Goal: Task Accomplishment & Management: Use online tool/utility

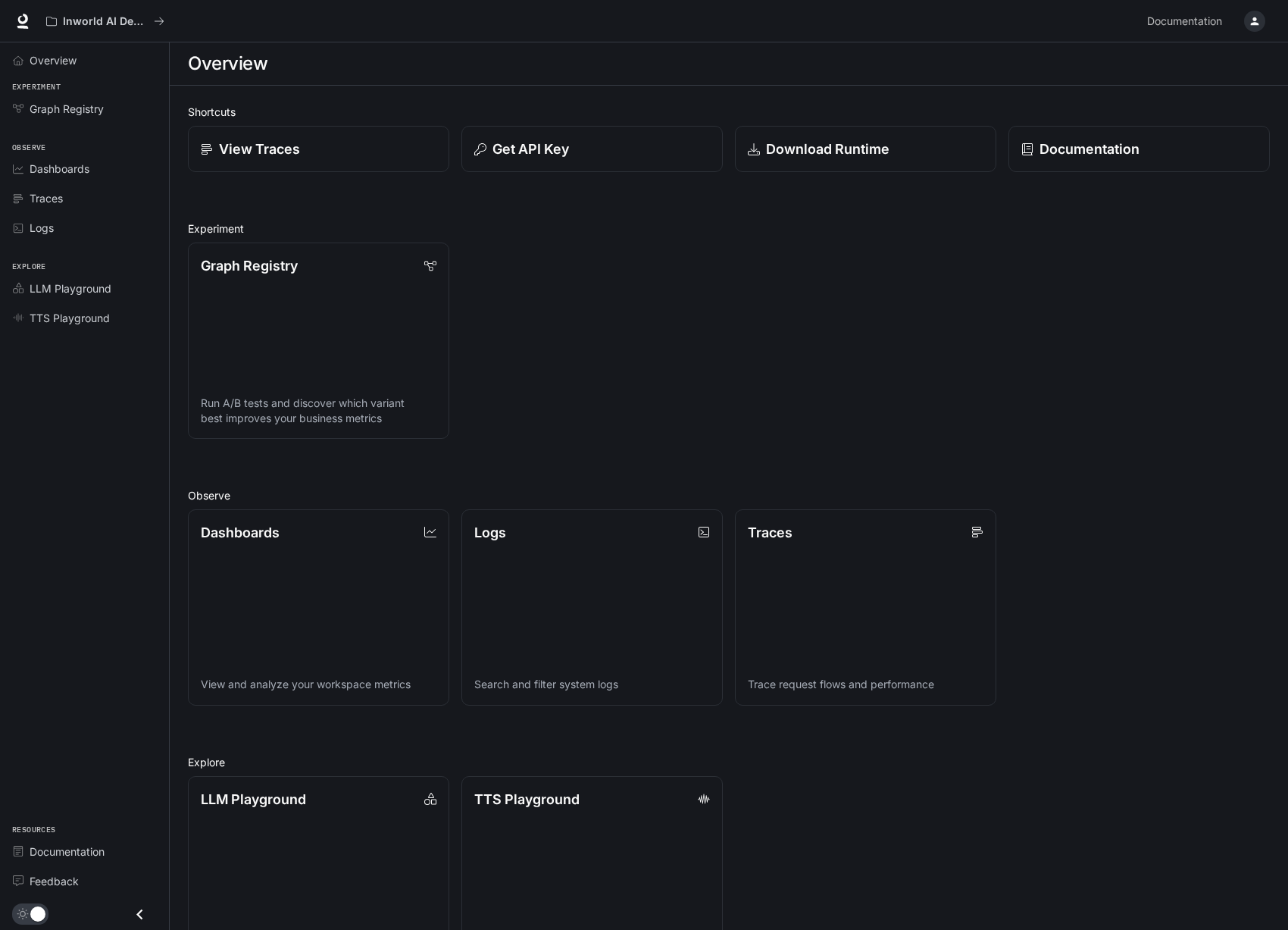
click at [1249, 23] on icon "button" at bounding box center [1255, 21] width 12 height 12
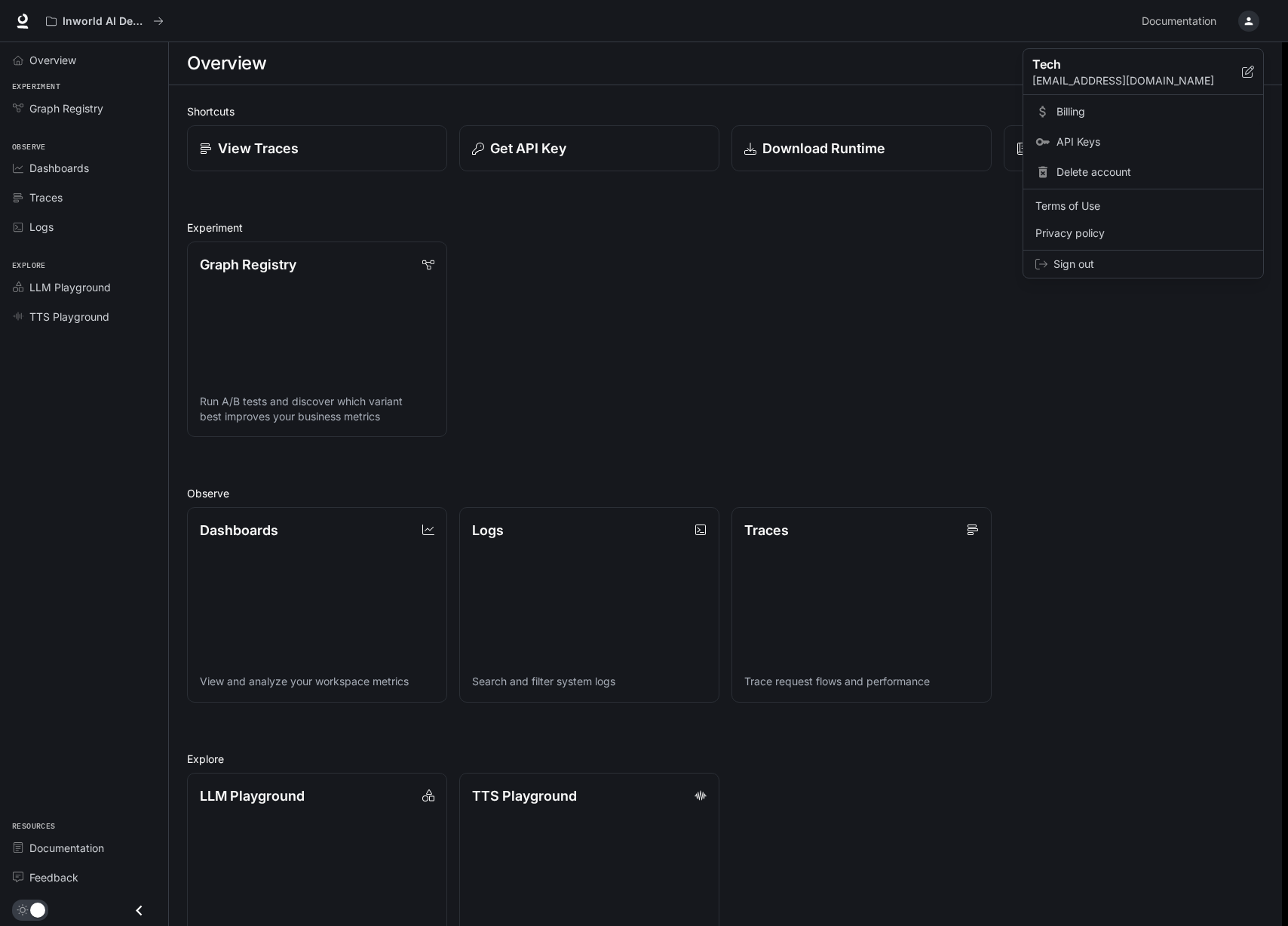
click at [1091, 116] on span "Billing" at bounding box center [1154, 112] width 195 height 15
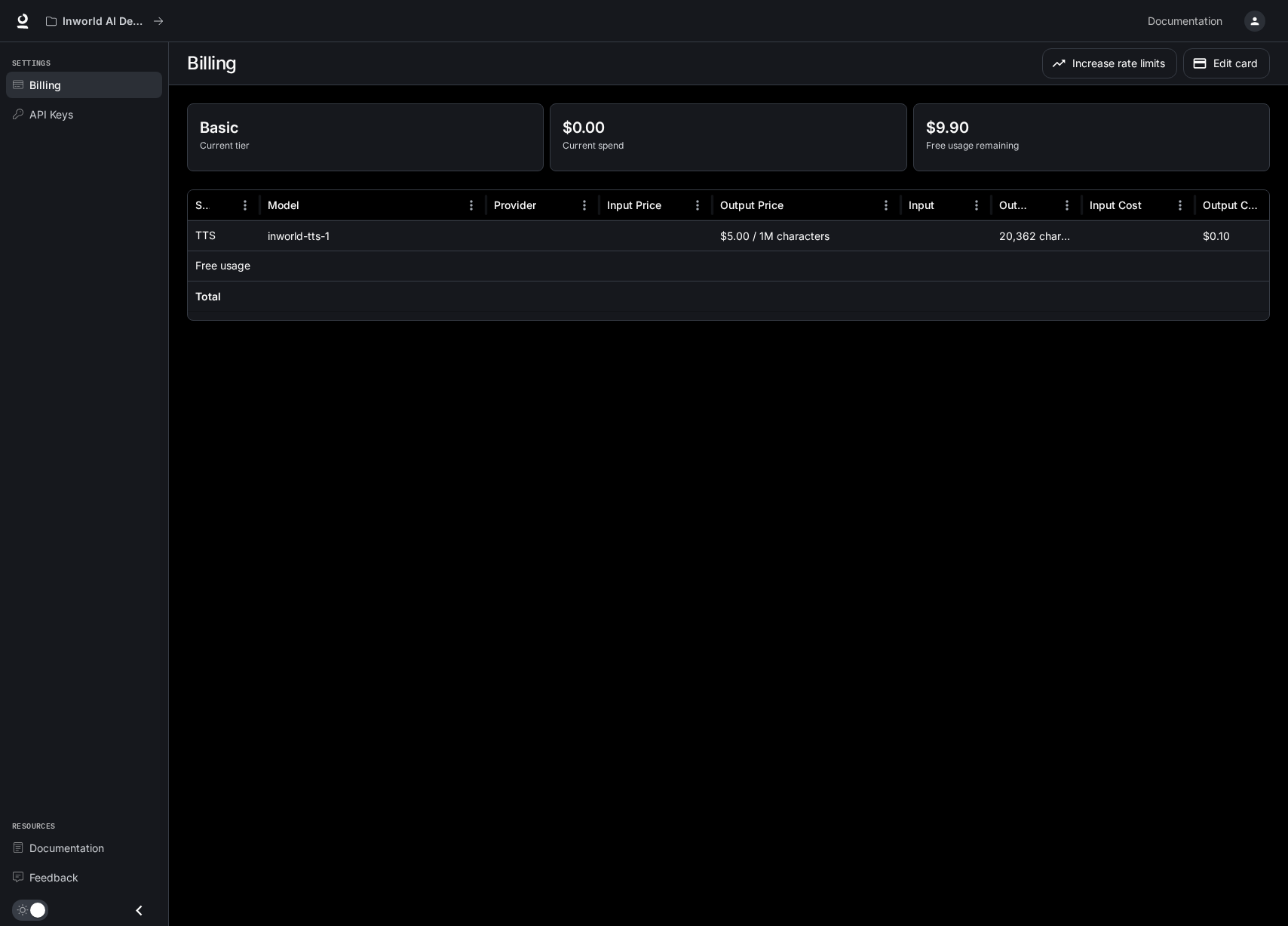
click at [1253, 26] on icon "button" at bounding box center [1255, 21] width 12 height 12
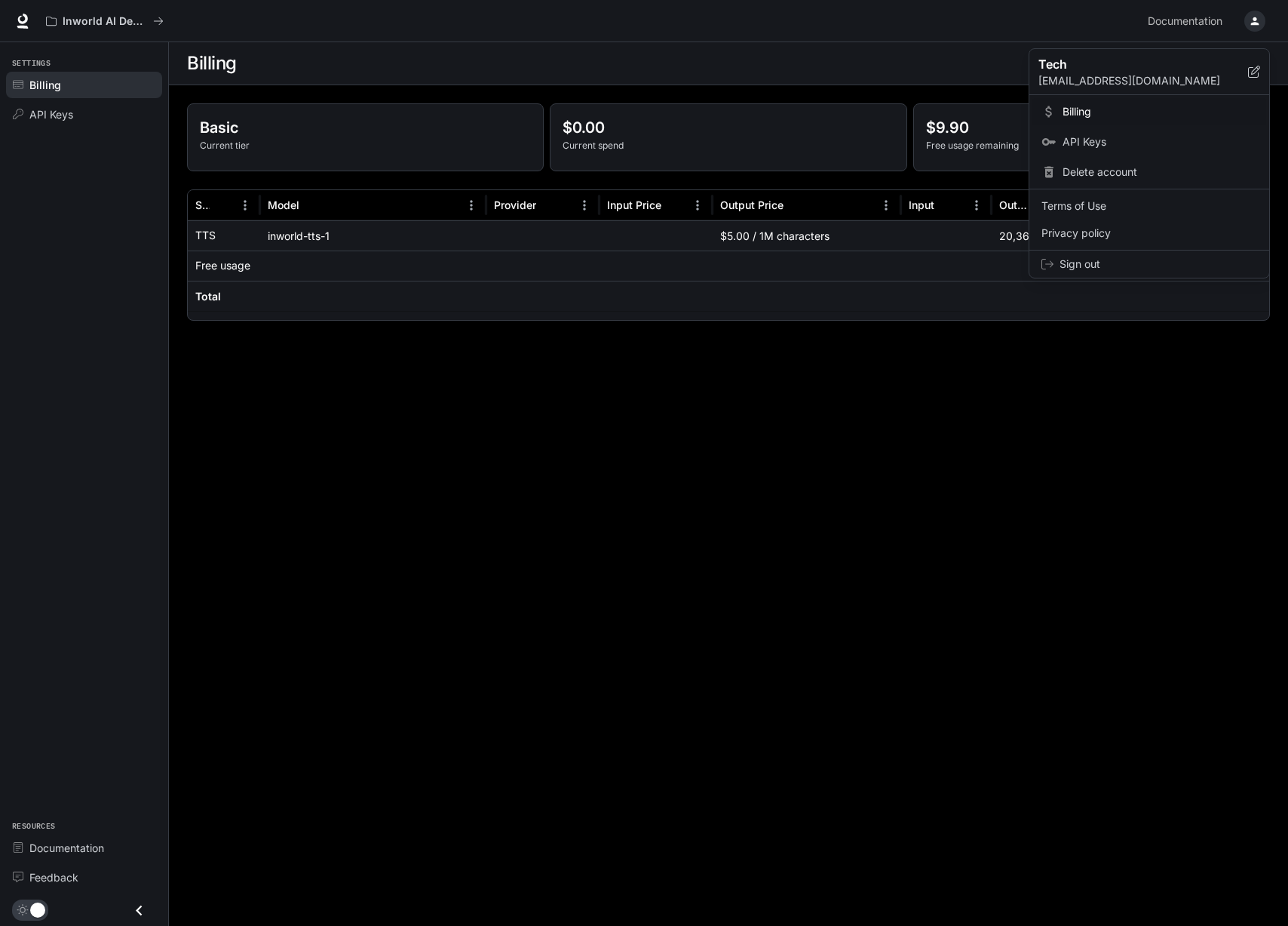
click at [18, 23] on div at bounding box center [644, 463] width 1288 height 926
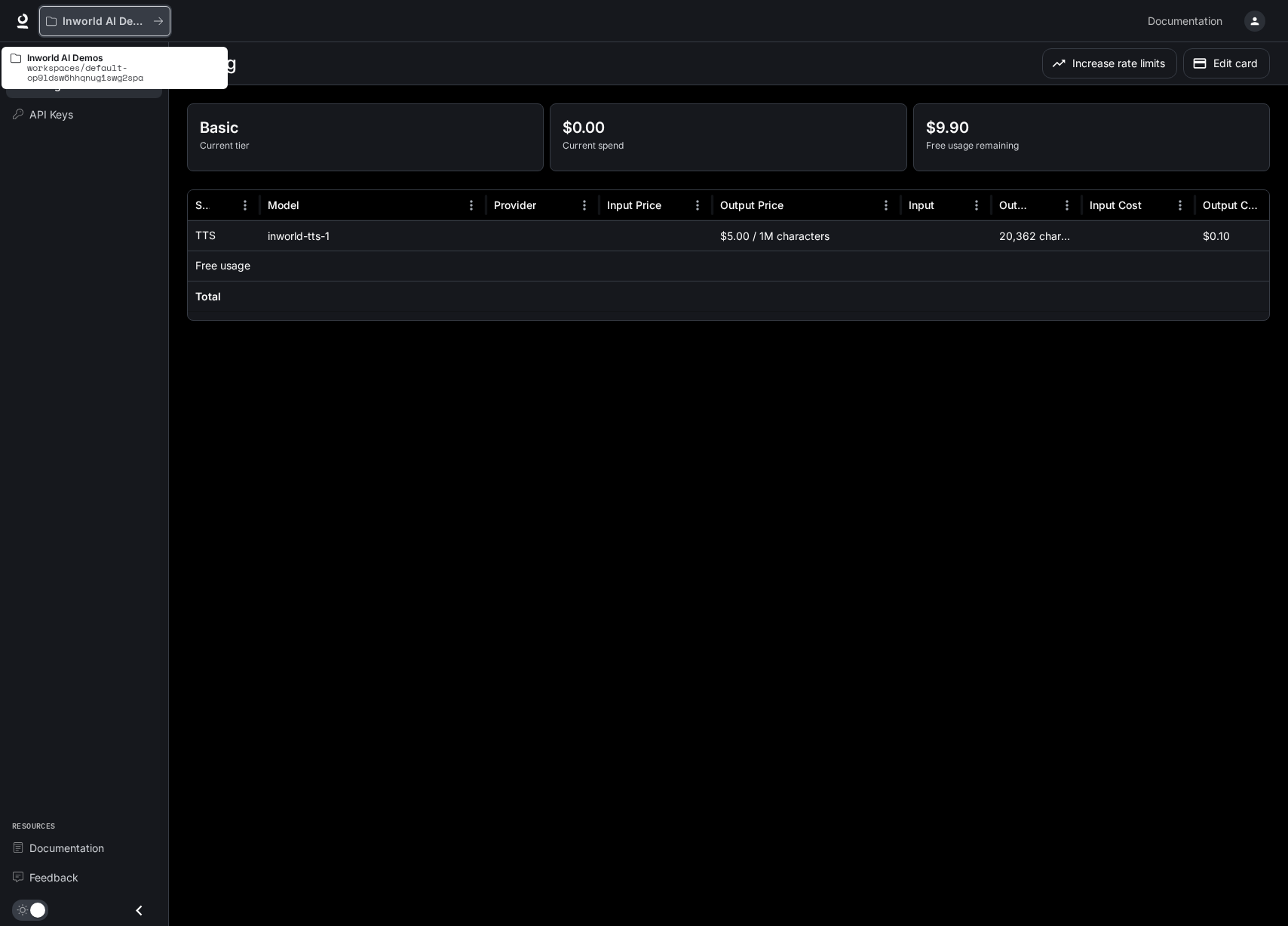
click at [155, 16] on icon "All workspaces" at bounding box center [158, 21] width 11 height 11
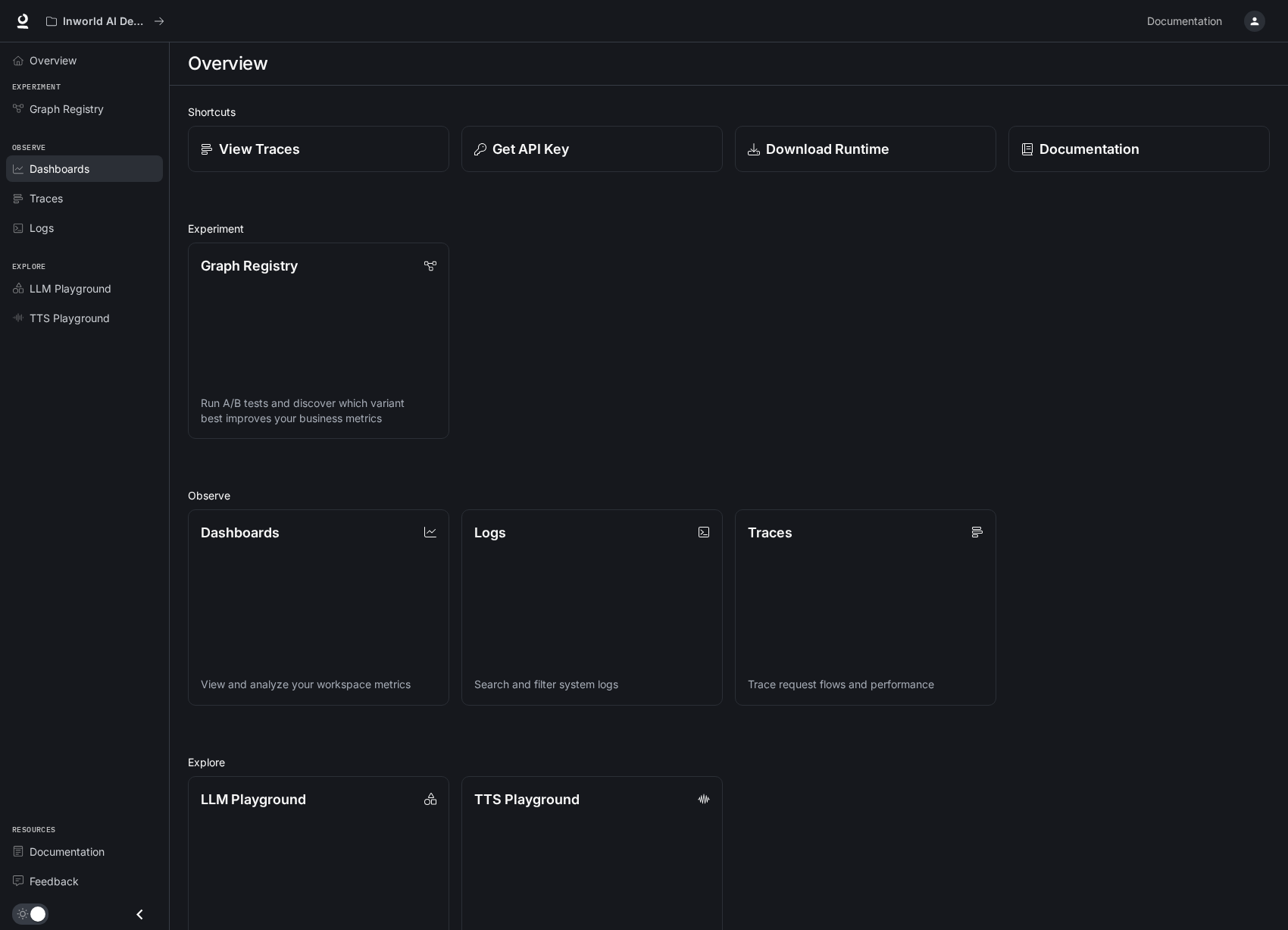
click at [93, 164] on div "Dashboards" at bounding box center [93, 168] width 126 height 16
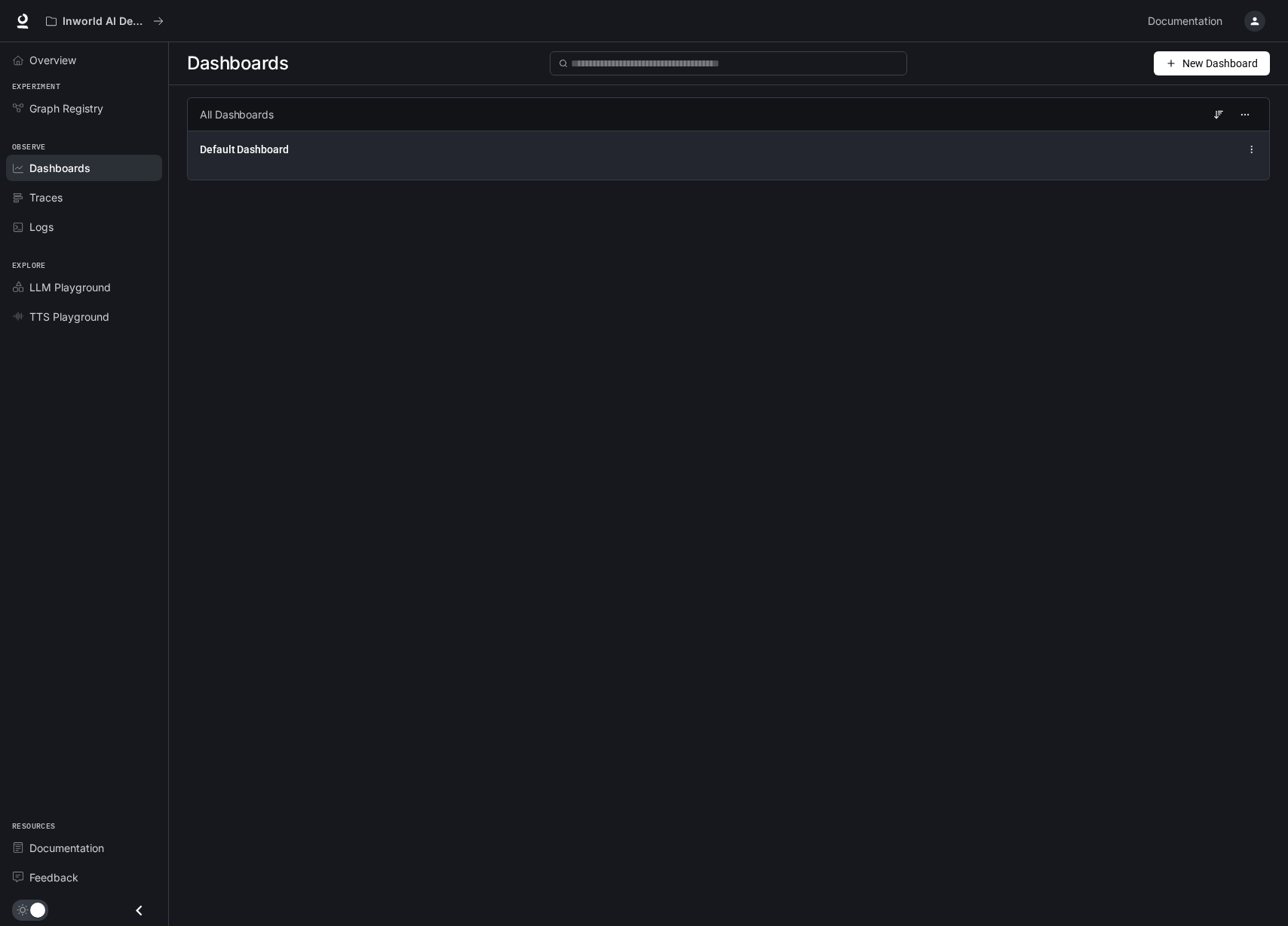
click at [932, 147] on div "Default Dashboard" at bounding box center [728, 149] width 1057 height 18
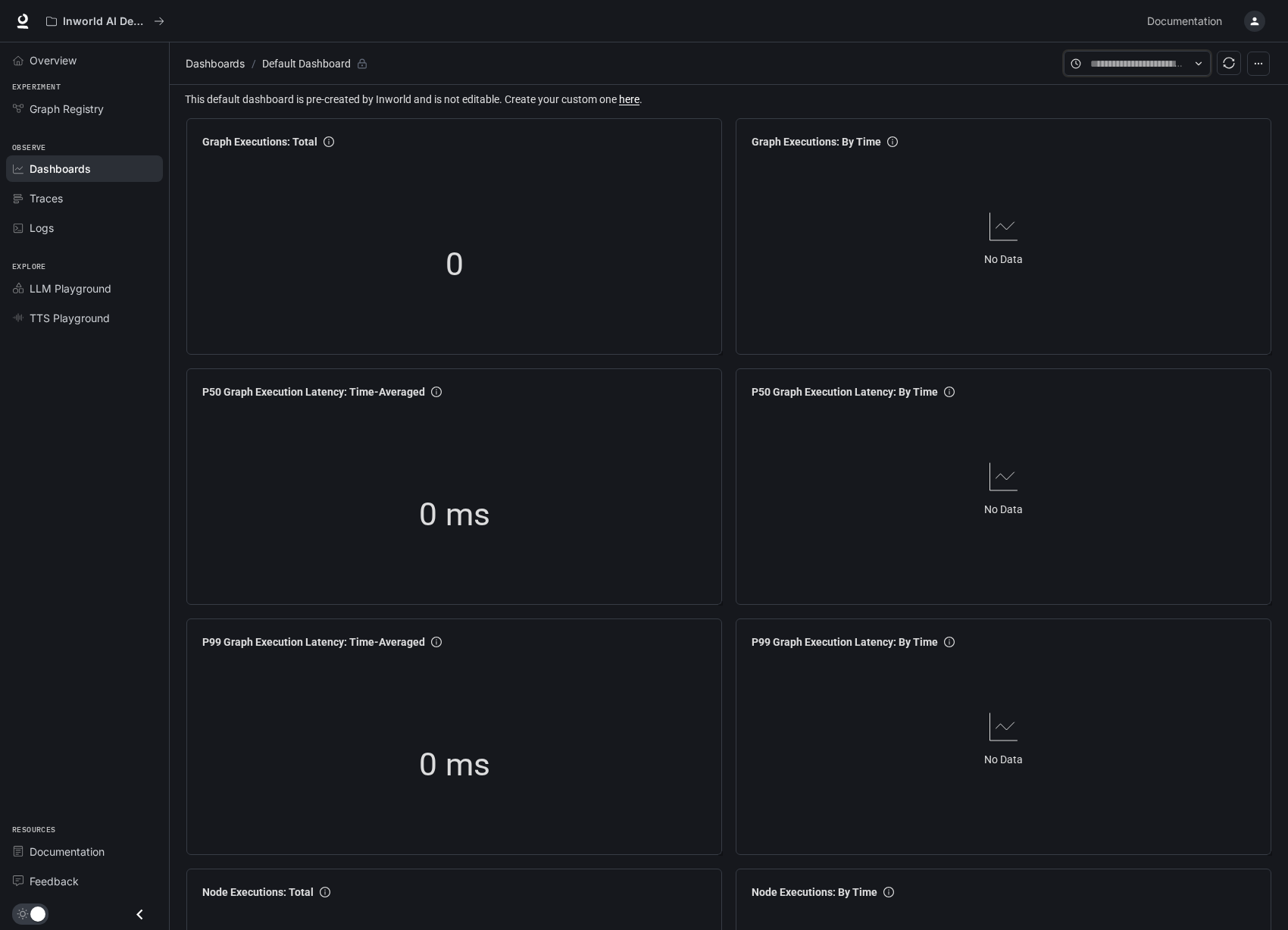
click at [1119, 55] on input "text" at bounding box center [1137, 63] width 94 height 17
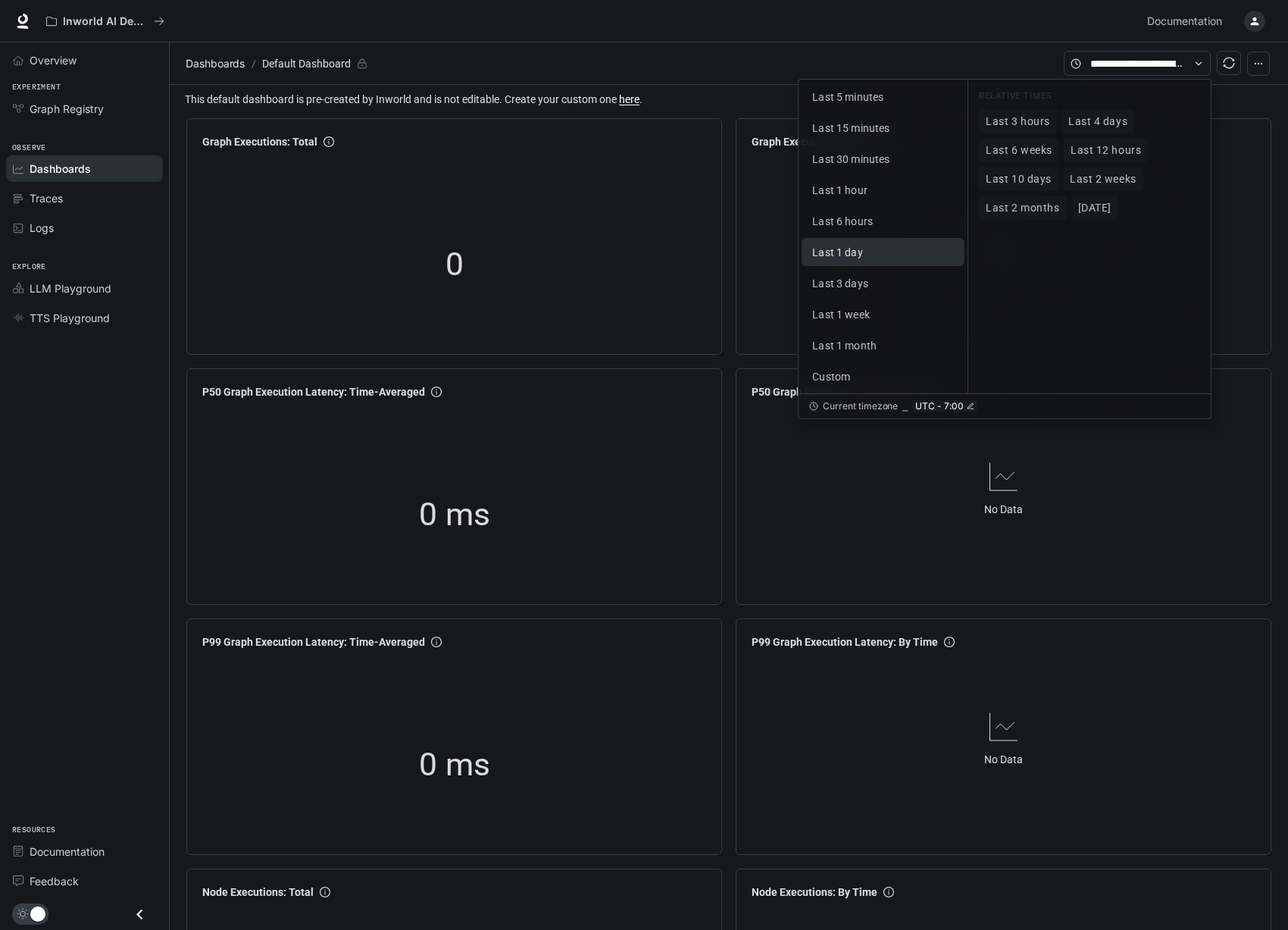
click at [870, 251] on button "Last 1 day" at bounding box center [883, 252] width 163 height 28
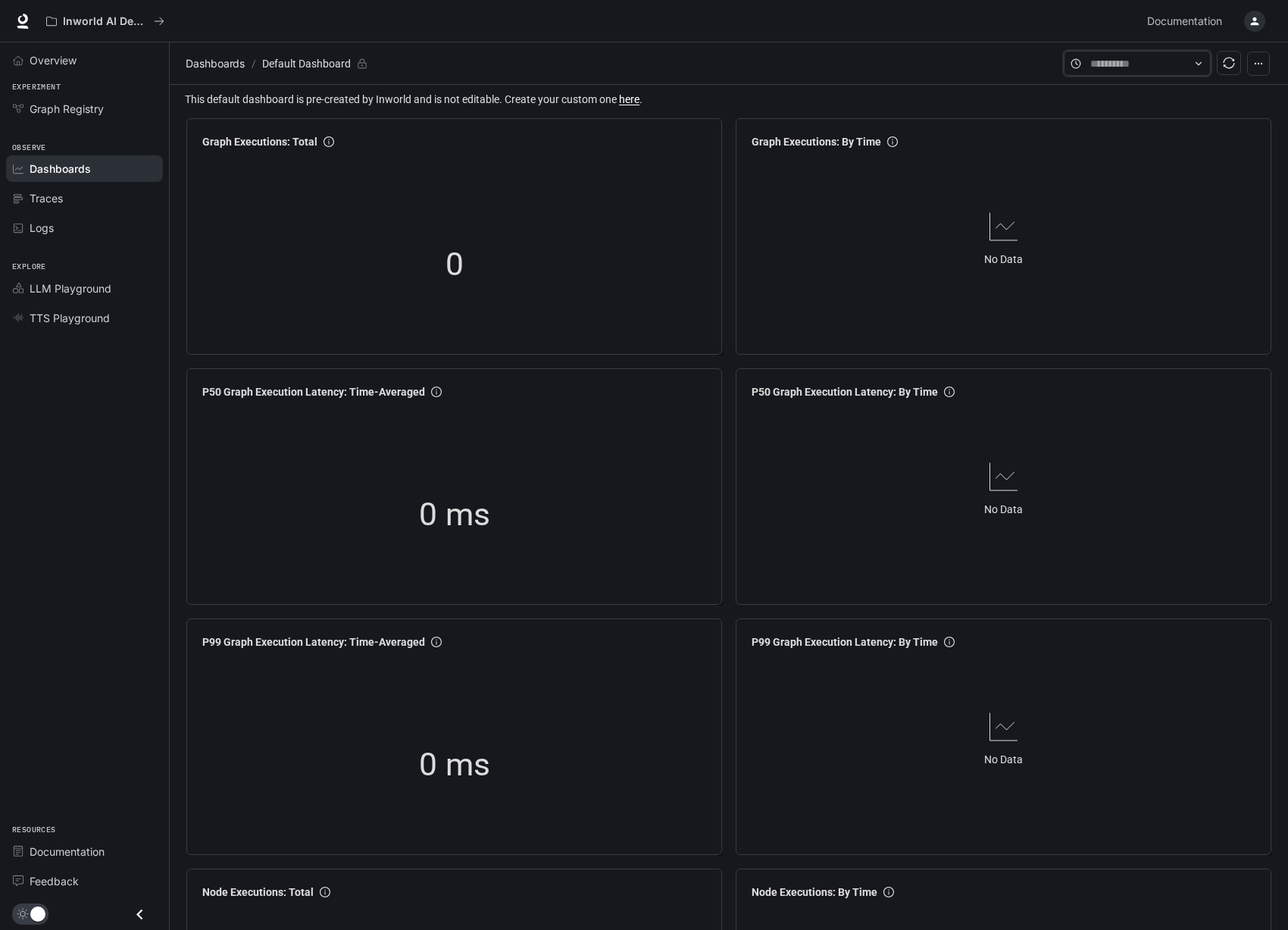
click at [1134, 63] on input "text" at bounding box center [1137, 63] width 94 height 17
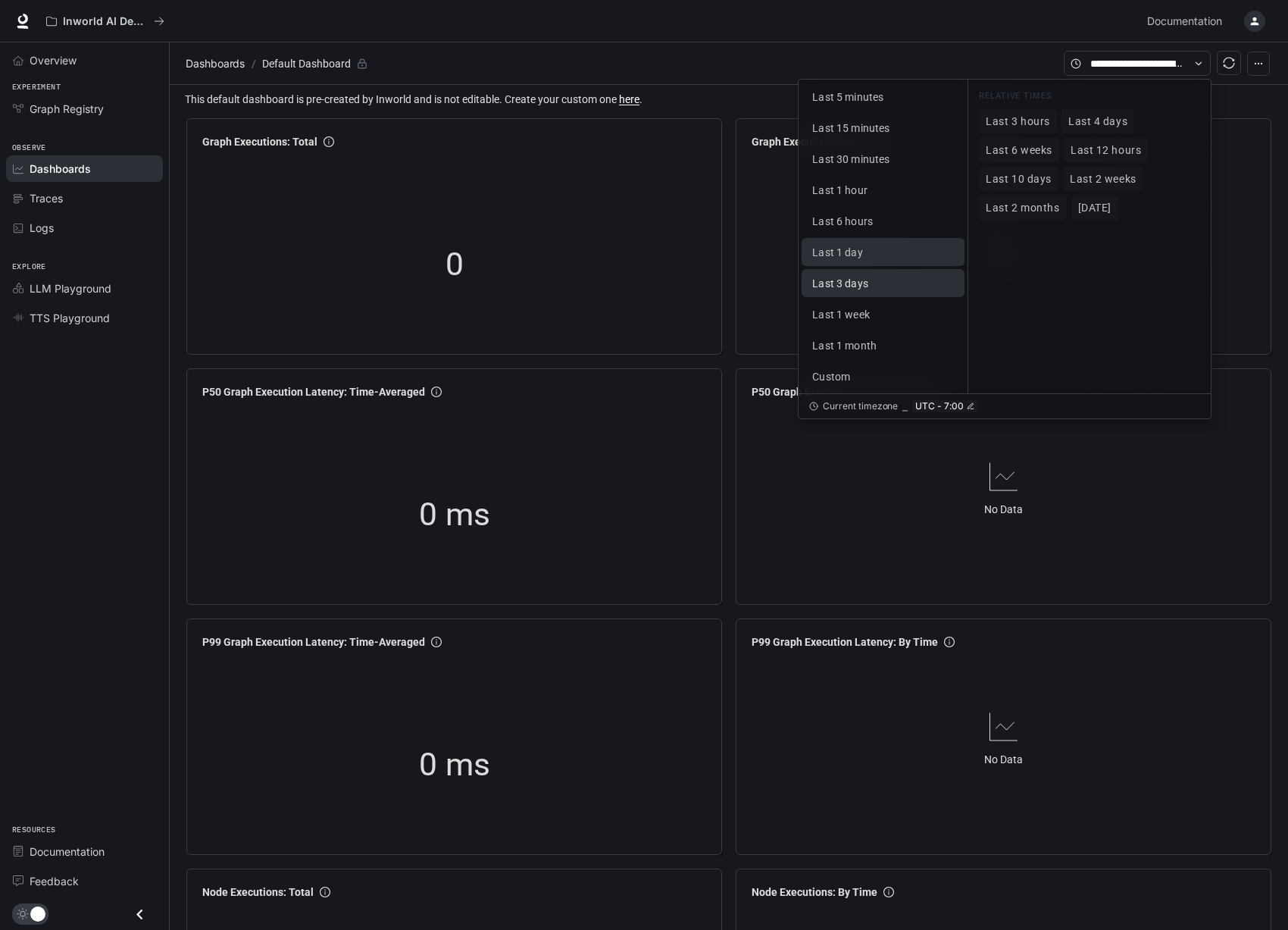
click at [855, 282] on span "Last 3 days" at bounding box center [840, 284] width 56 height 12
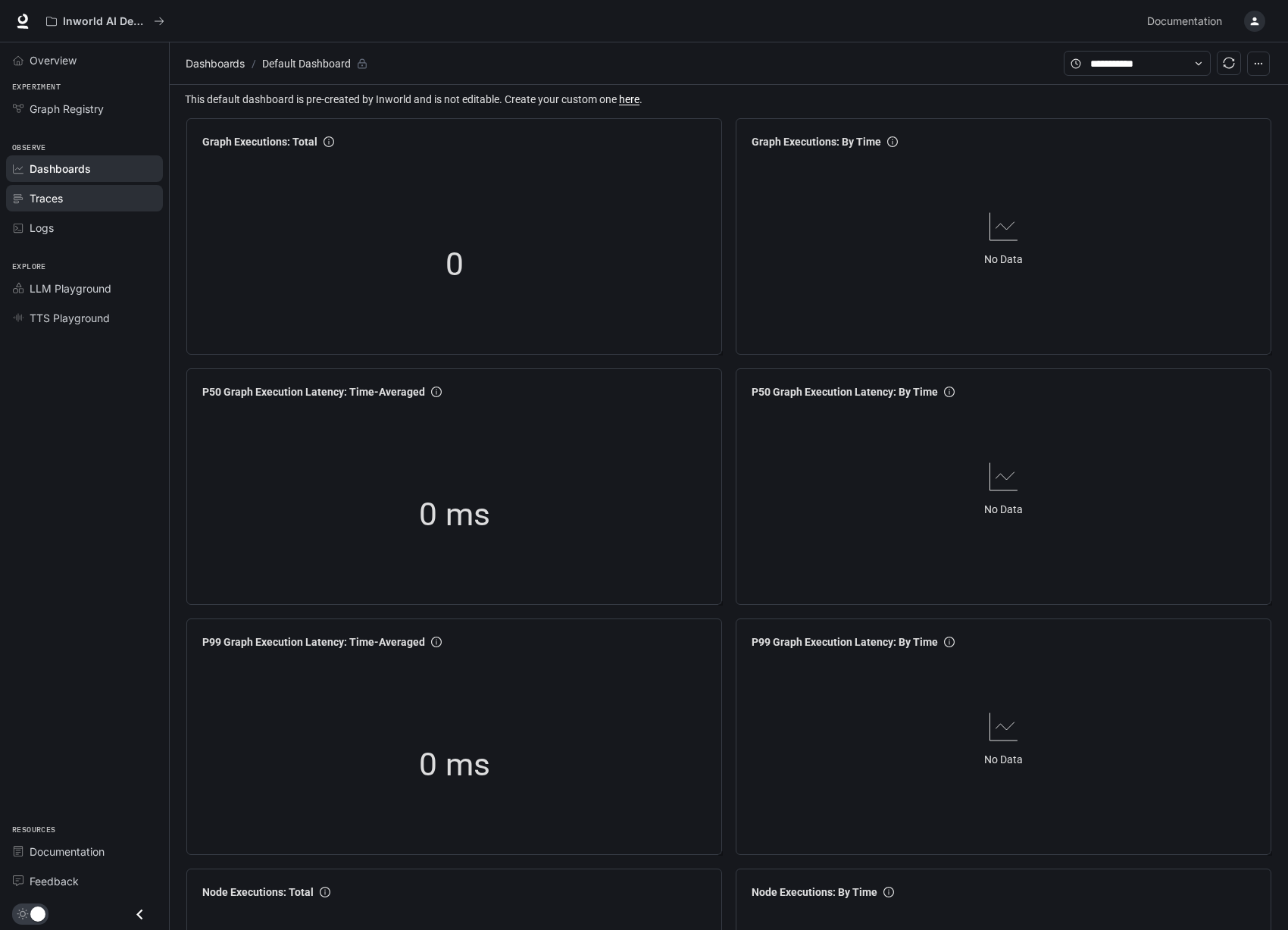
click at [53, 191] on span "Traces" at bounding box center [47, 198] width 34 height 16
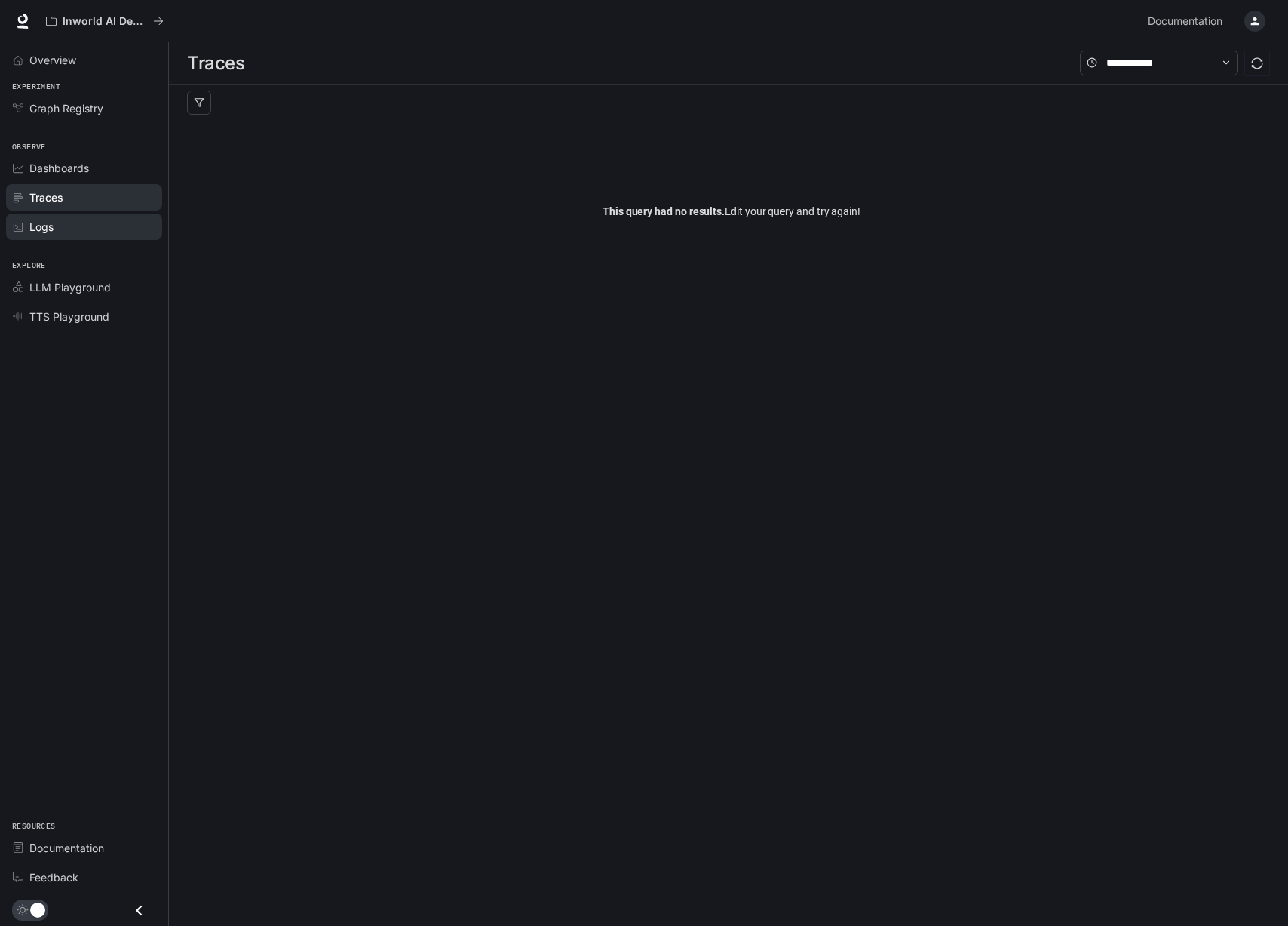
click at [59, 223] on div "Logs" at bounding box center [92, 226] width 126 height 16
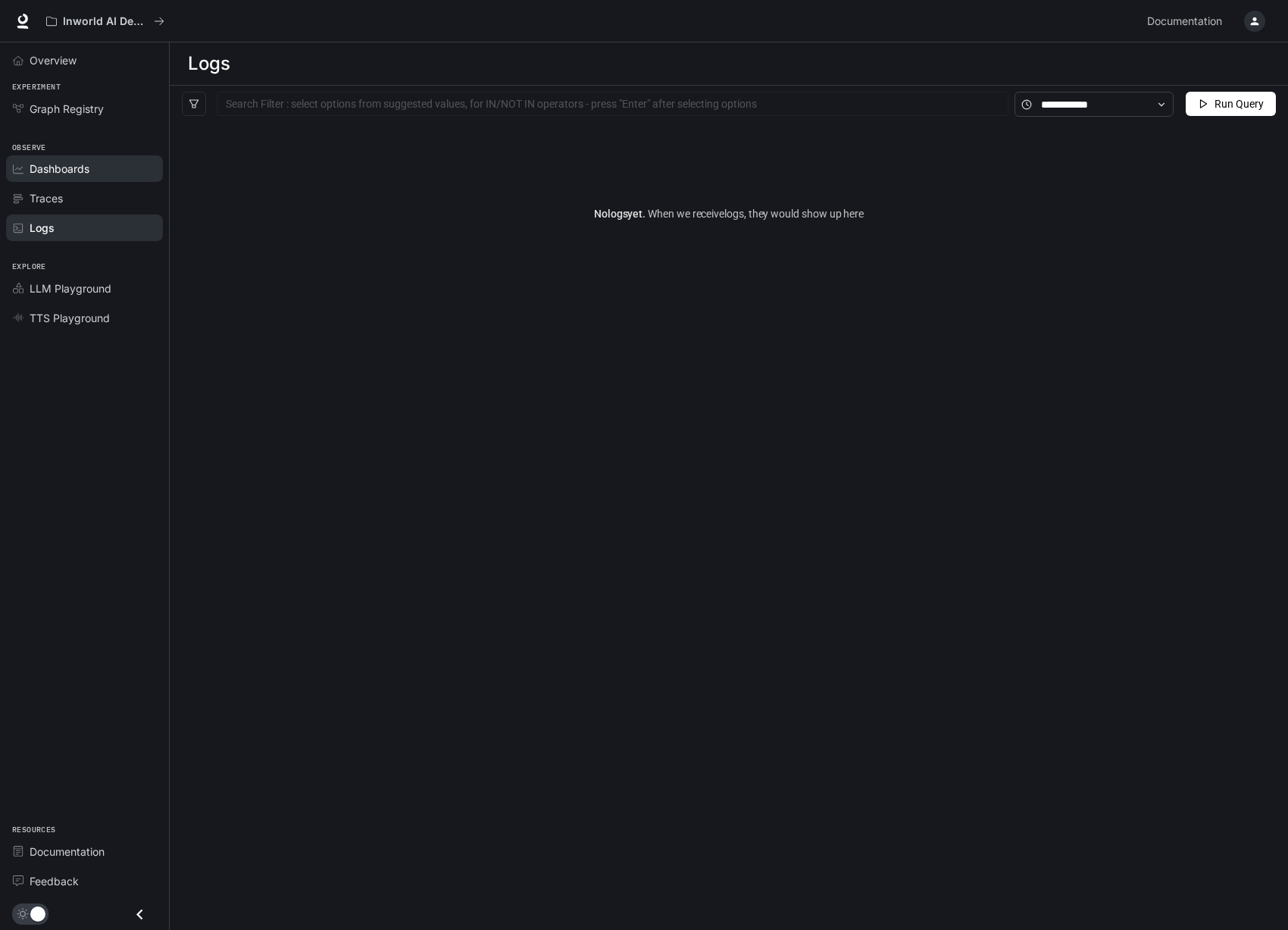
click at [57, 170] on span "Dashboards" at bounding box center [60, 168] width 60 height 16
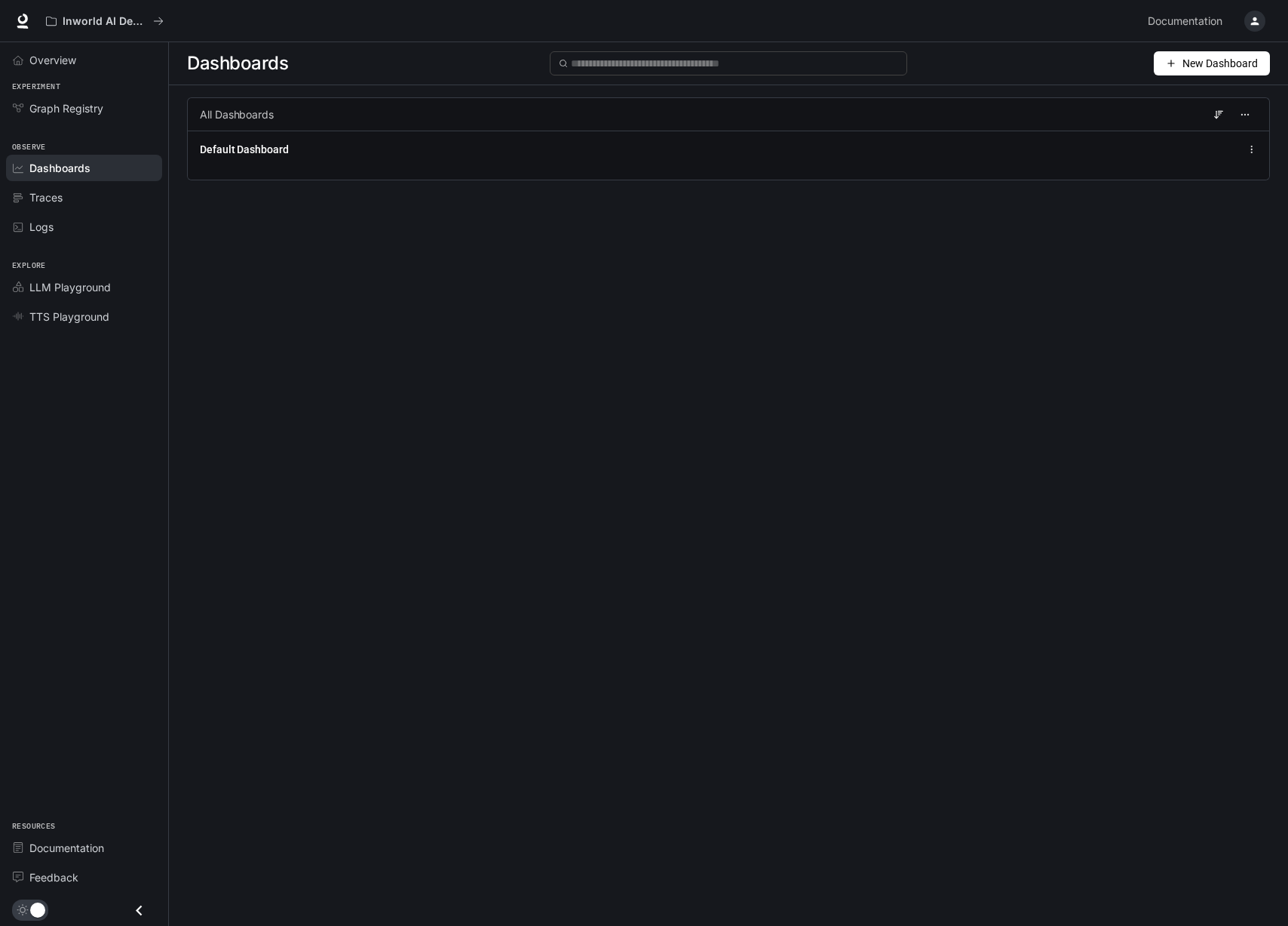
click at [1206, 56] on span "New Dashboard" at bounding box center [1220, 63] width 75 height 17
click at [1183, 95] on div "Create dashboard" at bounding box center [1194, 96] width 125 height 17
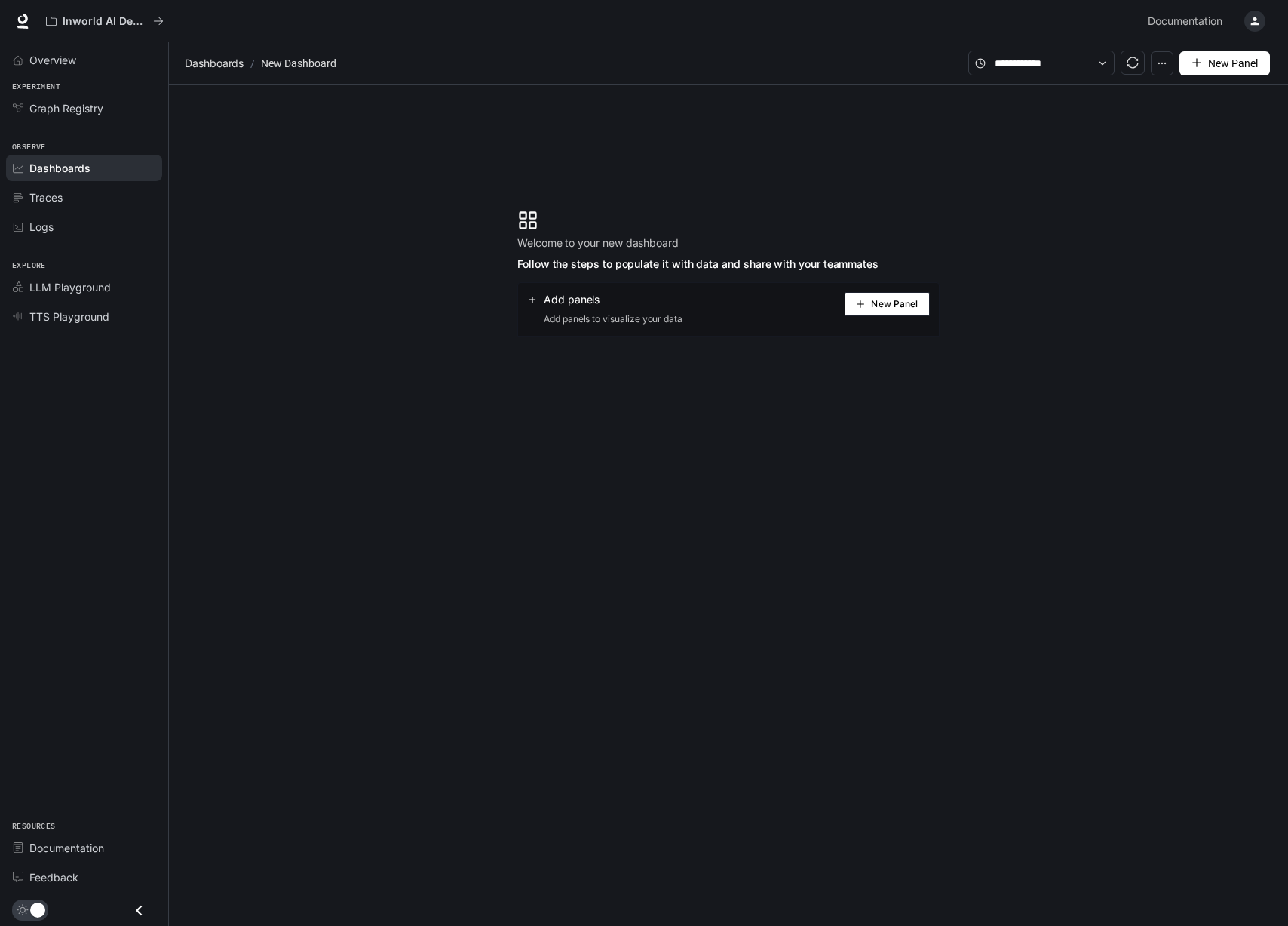
drag, startPoint x: 205, startPoint y: 71, endPoint x: 155, endPoint y: 39, distance: 59.4
click at [205, 71] on span "Dashboards" at bounding box center [214, 63] width 59 height 18
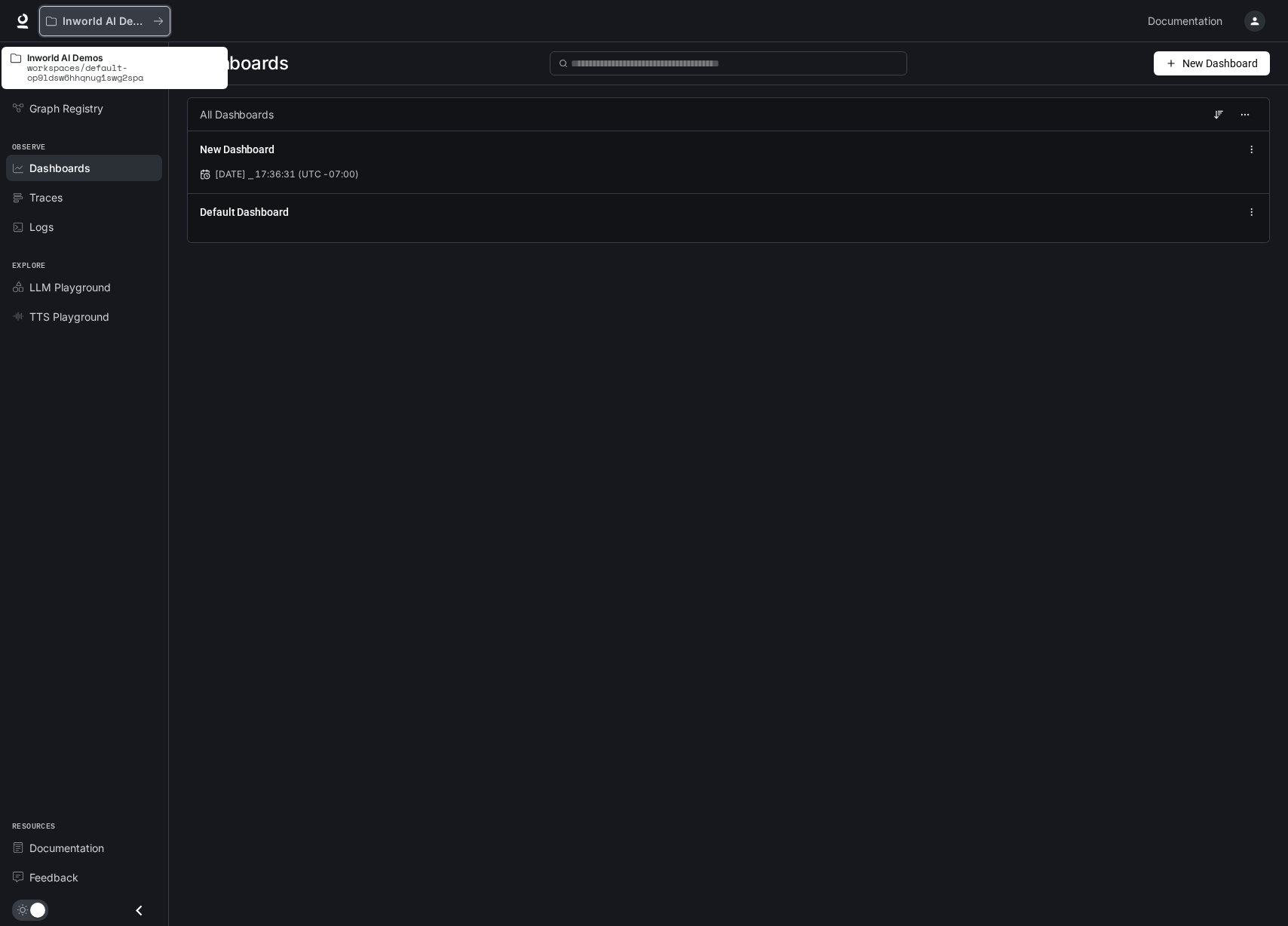
click at [138, 23] on p "Inworld AI Demos" at bounding box center [104, 21] width 84 height 13
